Goal: Navigation & Orientation: Find specific page/section

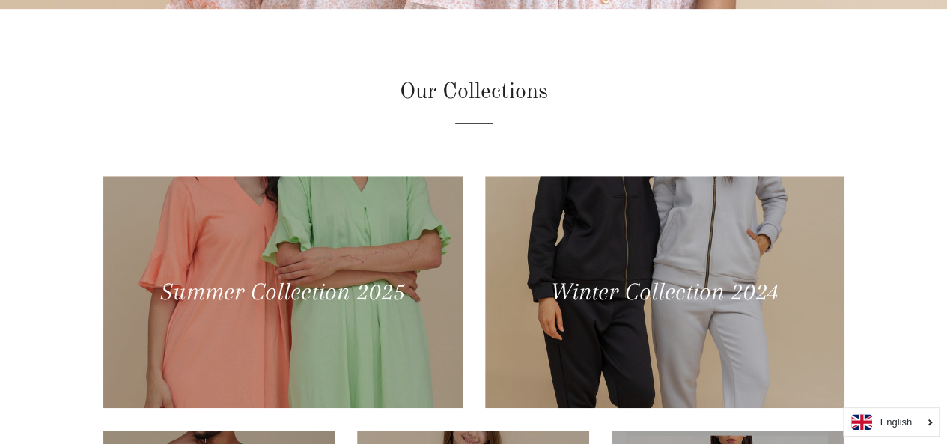
scroll to position [449, 0]
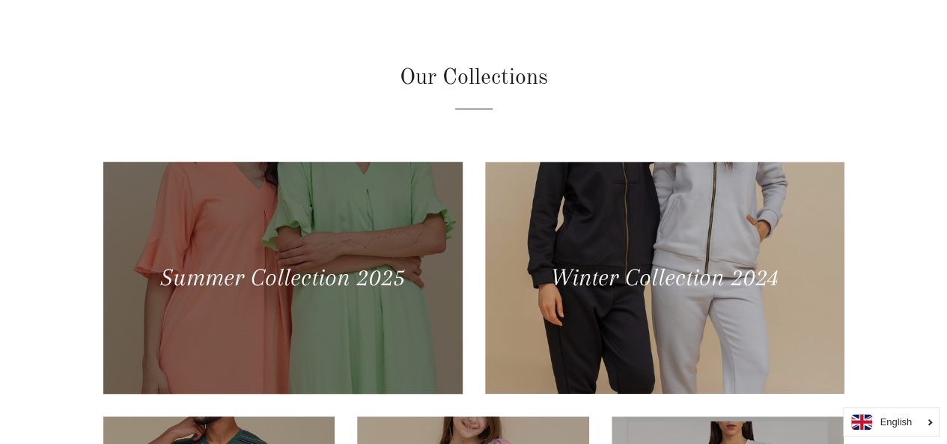
click at [373, 275] on div at bounding box center [282, 277] width 370 height 239
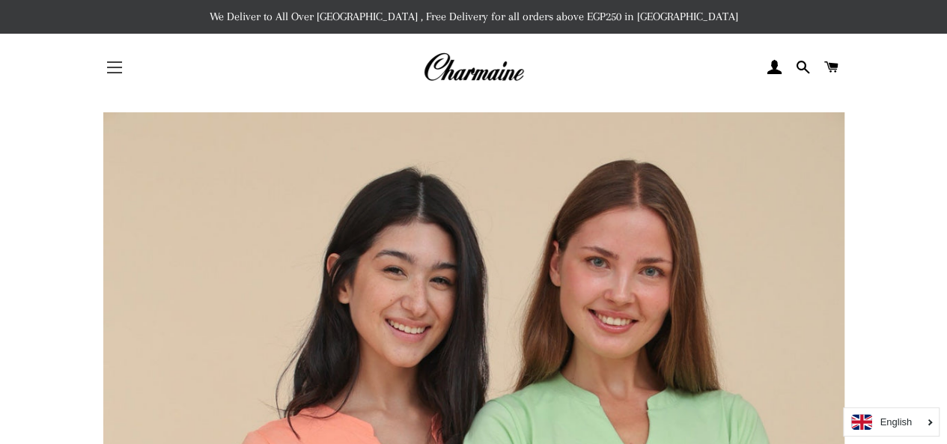
click at [112, 63] on button "Site navigation" at bounding box center [114, 67] width 37 height 37
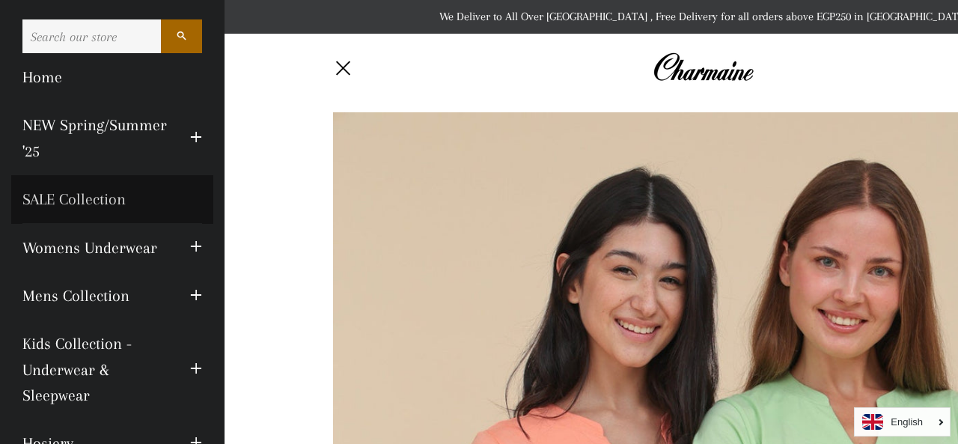
click at [96, 195] on link "SALE Collection" at bounding box center [112, 199] width 202 height 48
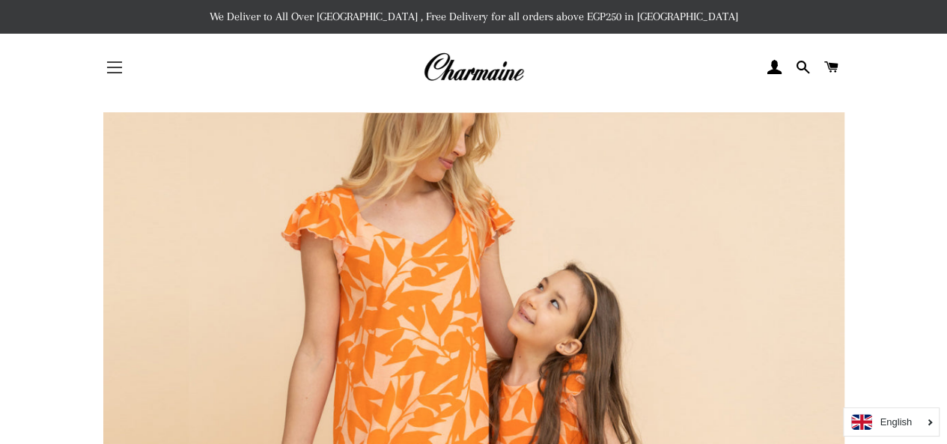
click at [124, 64] on button "Site navigation" at bounding box center [114, 67] width 37 height 37
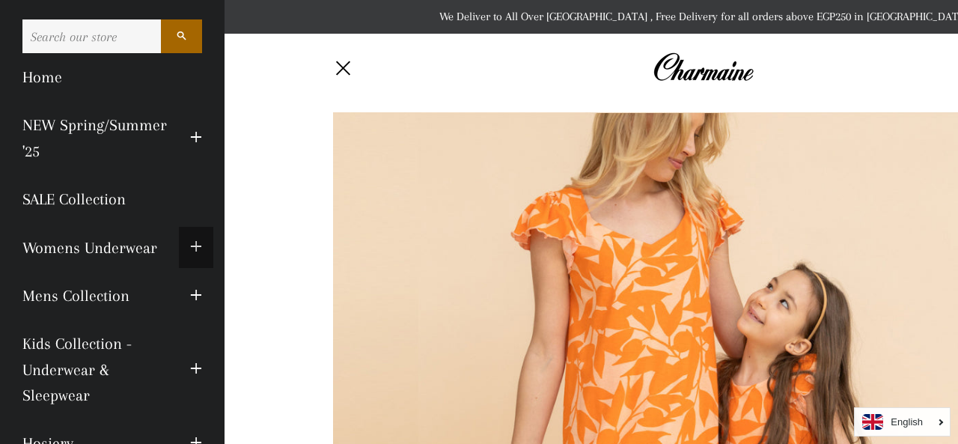
click at [179, 249] on button "Expand submenu Womens Underwear Collapse submenu Womens Underwear" at bounding box center [196, 247] width 34 height 41
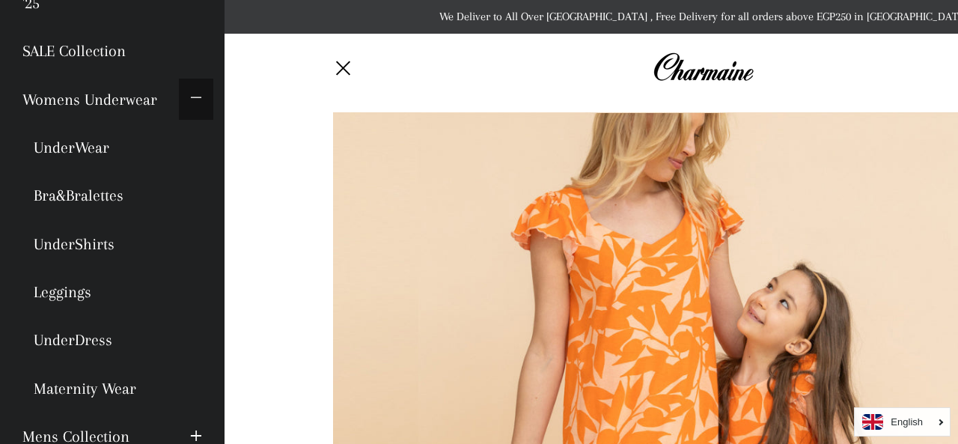
scroll to position [150, 0]
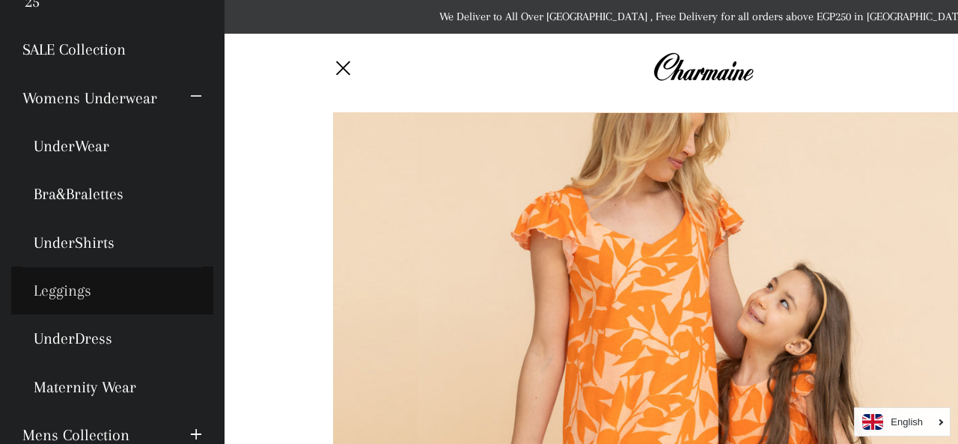
click at [74, 287] on link "Leggings" at bounding box center [112, 290] width 202 height 48
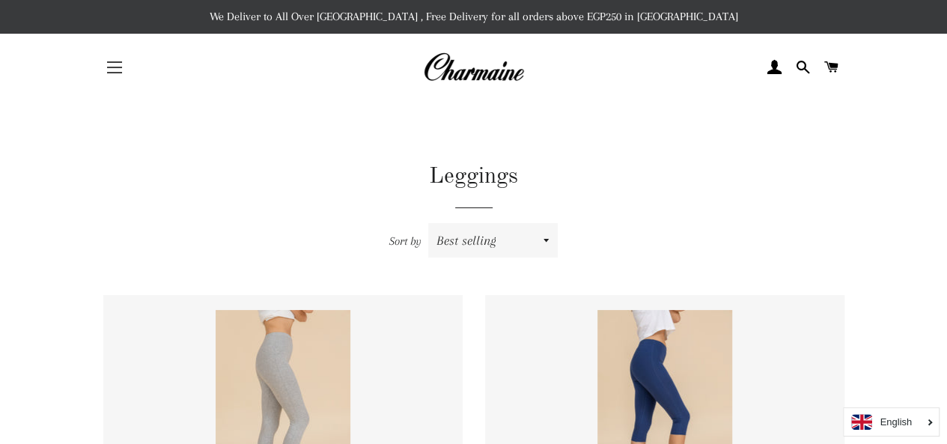
click at [110, 69] on button "Site navigation" at bounding box center [114, 67] width 37 height 37
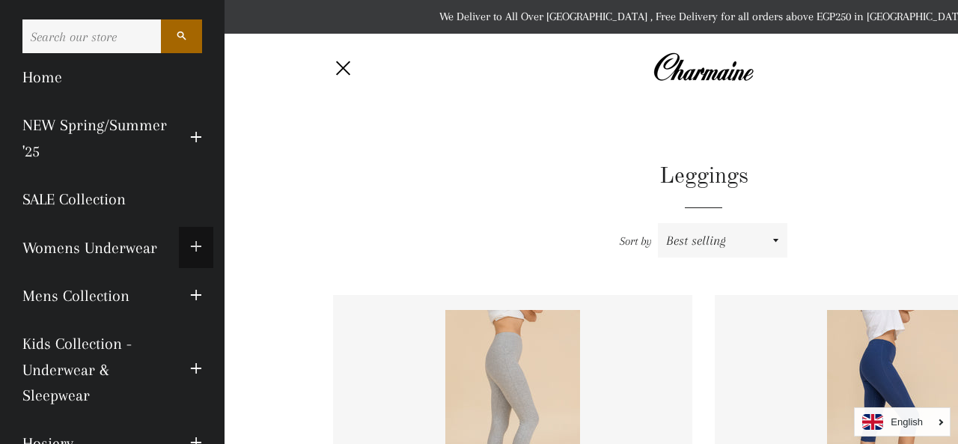
click at [192, 245] on button "Expand submenu Womens Underwear Collapse submenu Womens Underwear" at bounding box center [196, 247] width 34 height 41
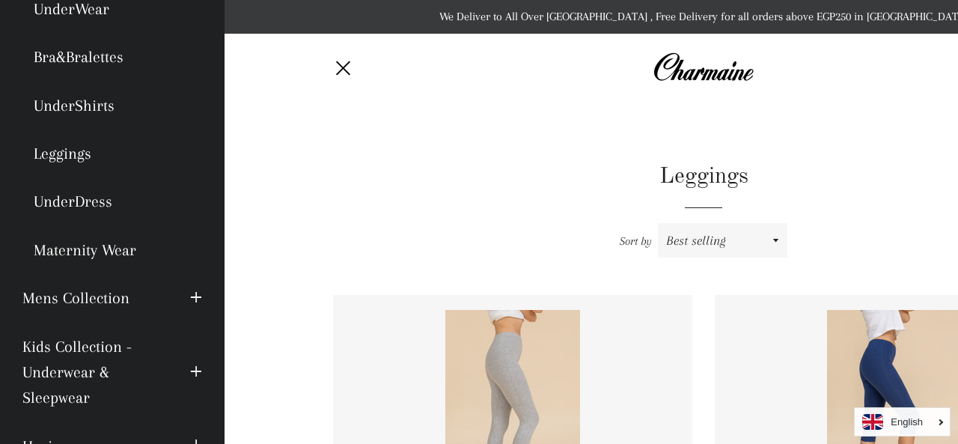
scroll to position [299, 0]
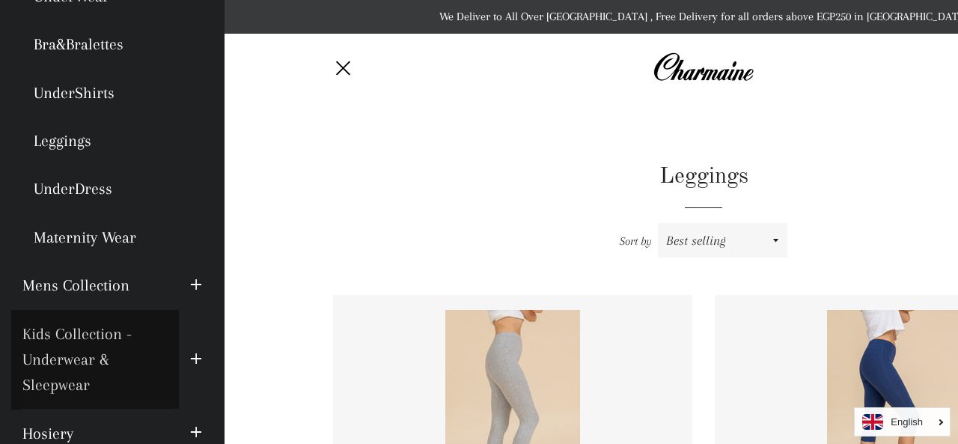
click at [97, 329] on link "Kids Collection - Underwear & Sleepwear" at bounding box center [95, 360] width 168 height 100
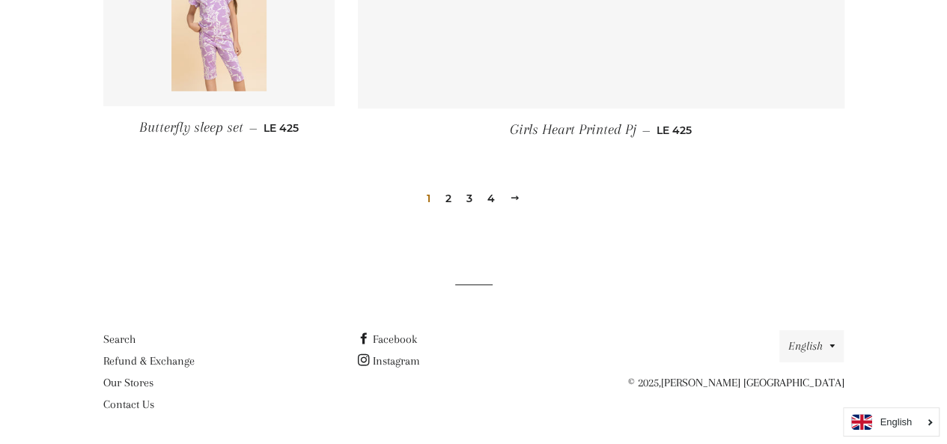
scroll to position [2269, 0]
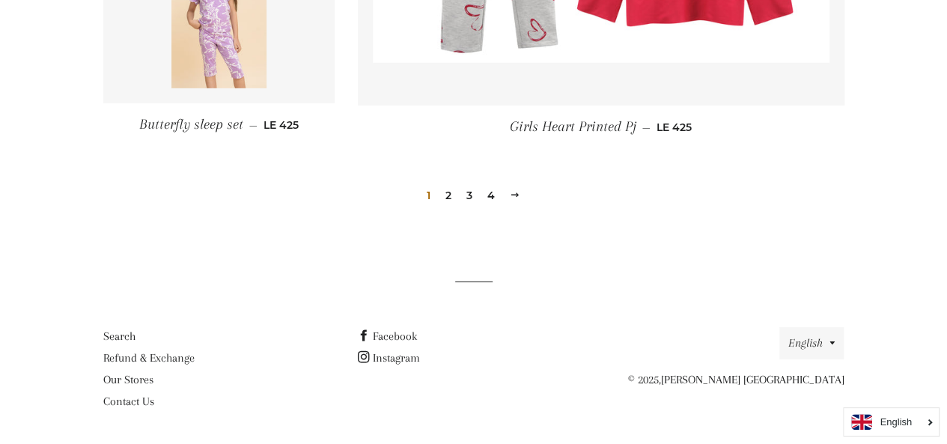
click at [451, 195] on link "2" at bounding box center [448, 195] width 18 height 22
